Goal: Find specific page/section: Find specific page/section

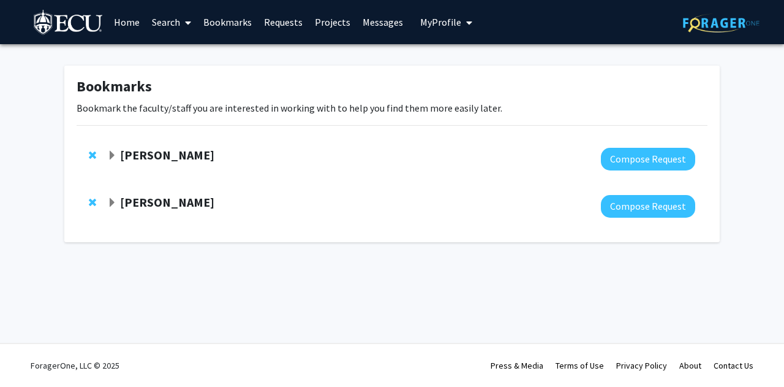
click at [378, 25] on link "Messages" at bounding box center [383, 22] width 53 height 43
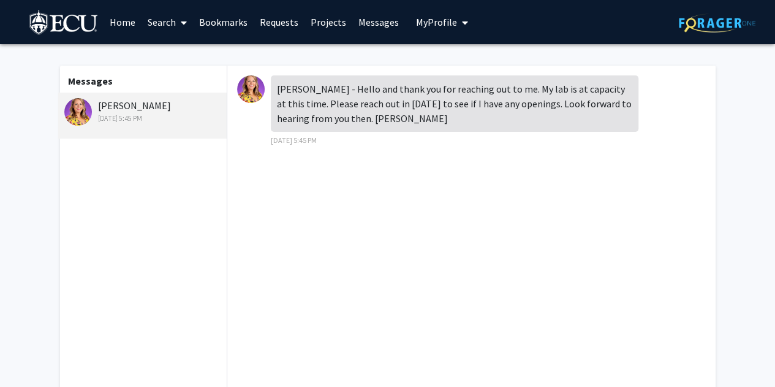
click at [128, 23] on link "Home" at bounding box center [123, 22] width 38 height 43
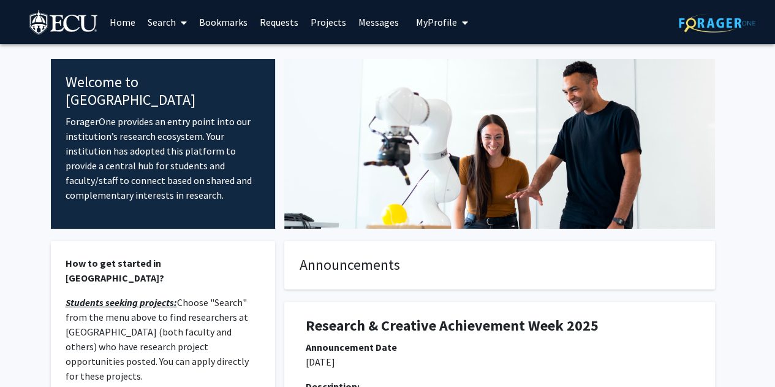
click at [279, 24] on link "Requests" at bounding box center [279, 22] width 51 height 43
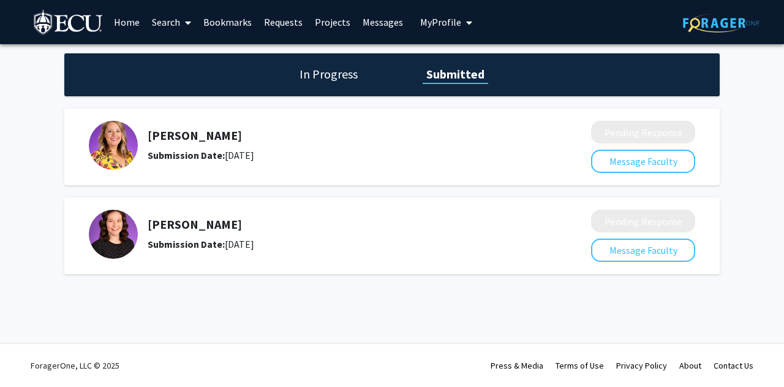
click at [134, 23] on link "Home" at bounding box center [127, 22] width 38 height 43
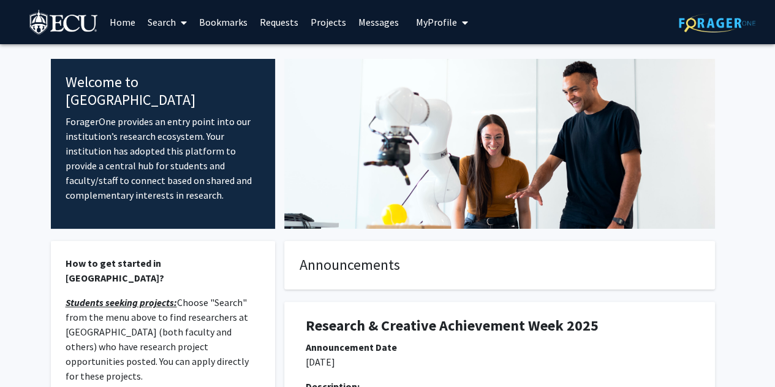
click at [173, 23] on link "Search" at bounding box center [167, 22] width 51 height 43
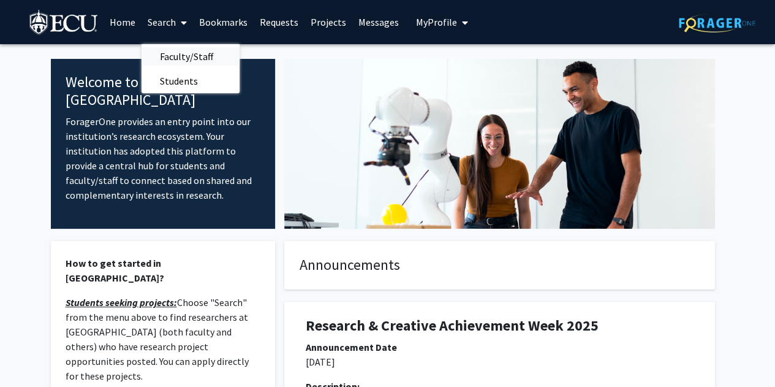
click at [186, 53] on span "Faculty/Staff" at bounding box center [187, 56] width 90 height 25
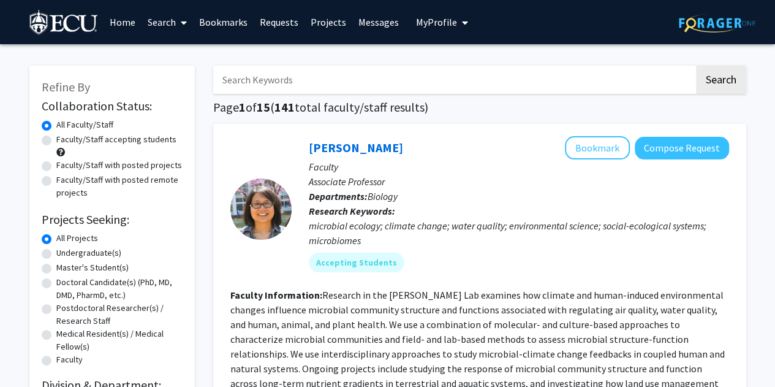
click at [457, 26] on span "My profile dropdown to access profile and logout" at bounding box center [462, 22] width 11 height 43
